Goal: Obtain resource: Download file/media

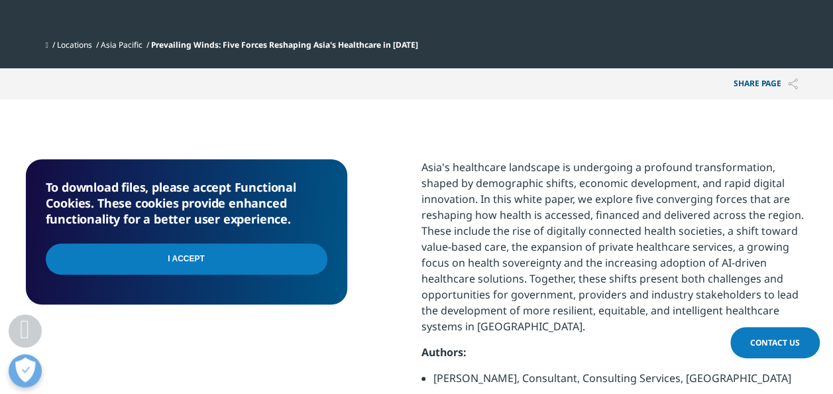
scroll to position [504, 0]
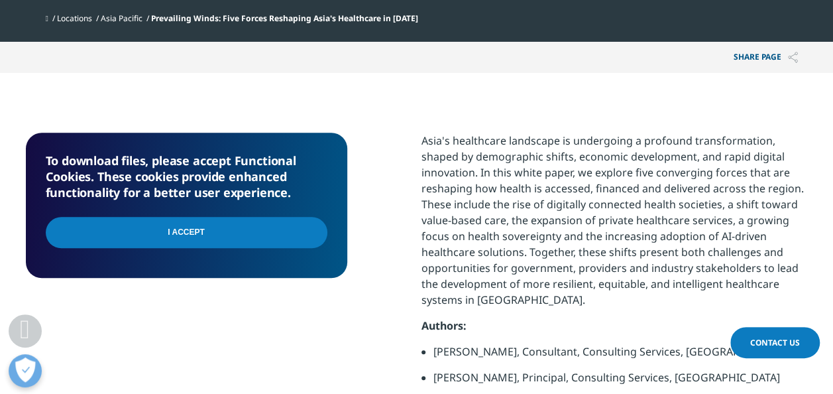
click at [196, 229] on input "I Accept" at bounding box center [187, 232] width 282 height 31
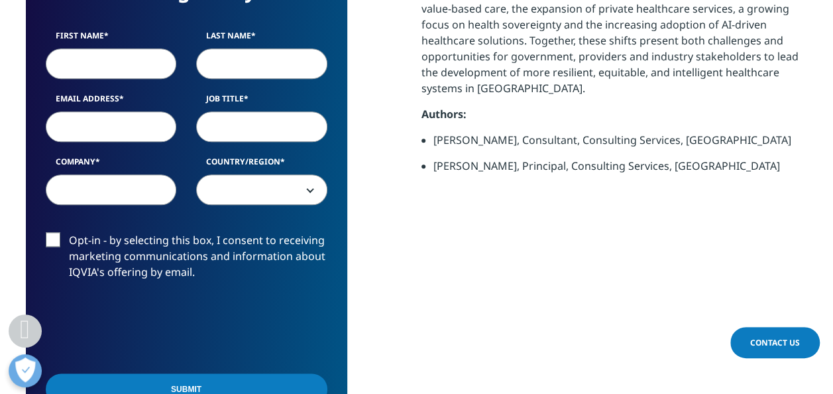
scroll to position [716, 0]
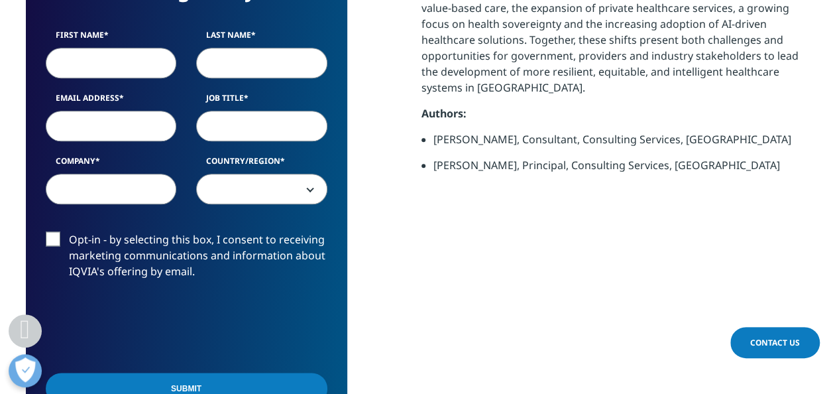
click at [101, 63] on input "First Name" at bounding box center [111, 63] width 131 height 30
type input "Kailash"
click at [229, 65] on input "Last Name" at bounding box center [261, 63] width 131 height 30
type input "[PERSON_NAME]"
click at [123, 121] on input "Email Address" at bounding box center [111, 126] width 131 height 30
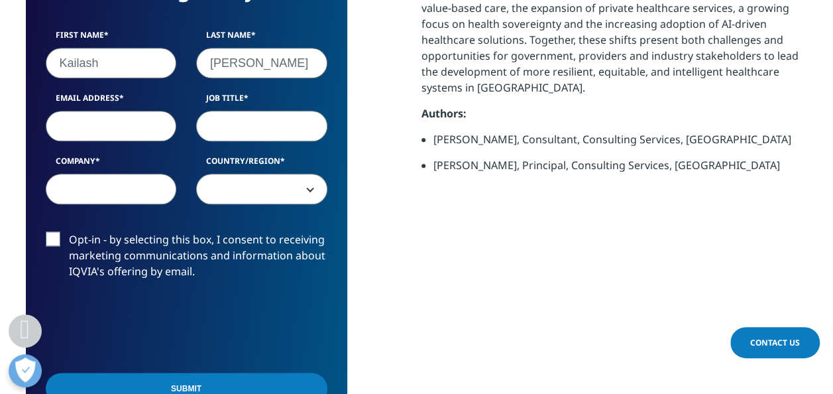
type input "[EMAIL_ADDRESS][DOMAIN_NAME]"
type input "[PERSON_NAME] Lab. Ltd. [GEOGRAPHIC_DATA]"
select select "[GEOGRAPHIC_DATA]"
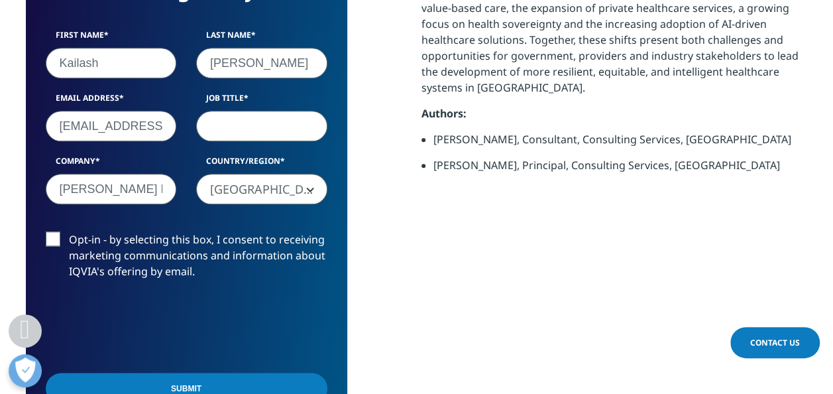
click at [222, 126] on input "Job Title" at bounding box center [261, 126] width 131 height 30
type input "Cluster Head"
click at [220, 378] on input "Submit" at bounding box center [187, 387] width 282 height 31
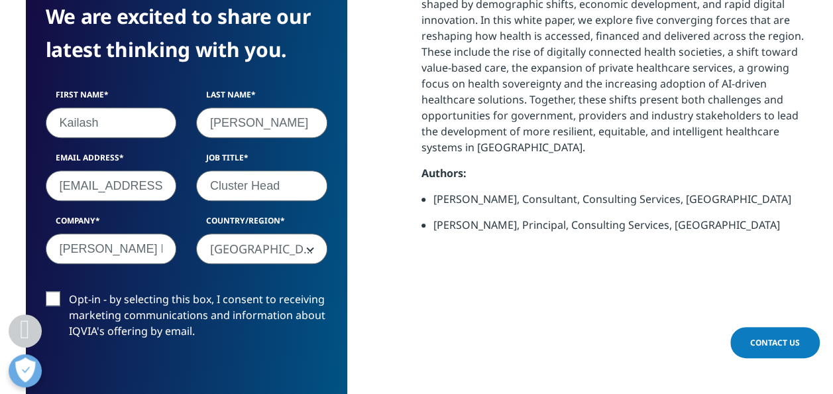
scroll to position [7, 7]
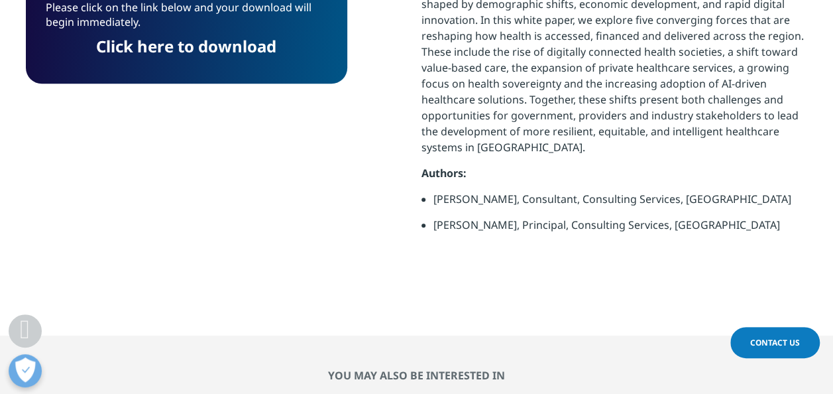
click at [50, 296] on section "Please click on the link below and your download will begin immediately. Click …" at bounding box center [416, 127] width 833 height 415
